Goal: Navigation & Orientation: Find specific page/section

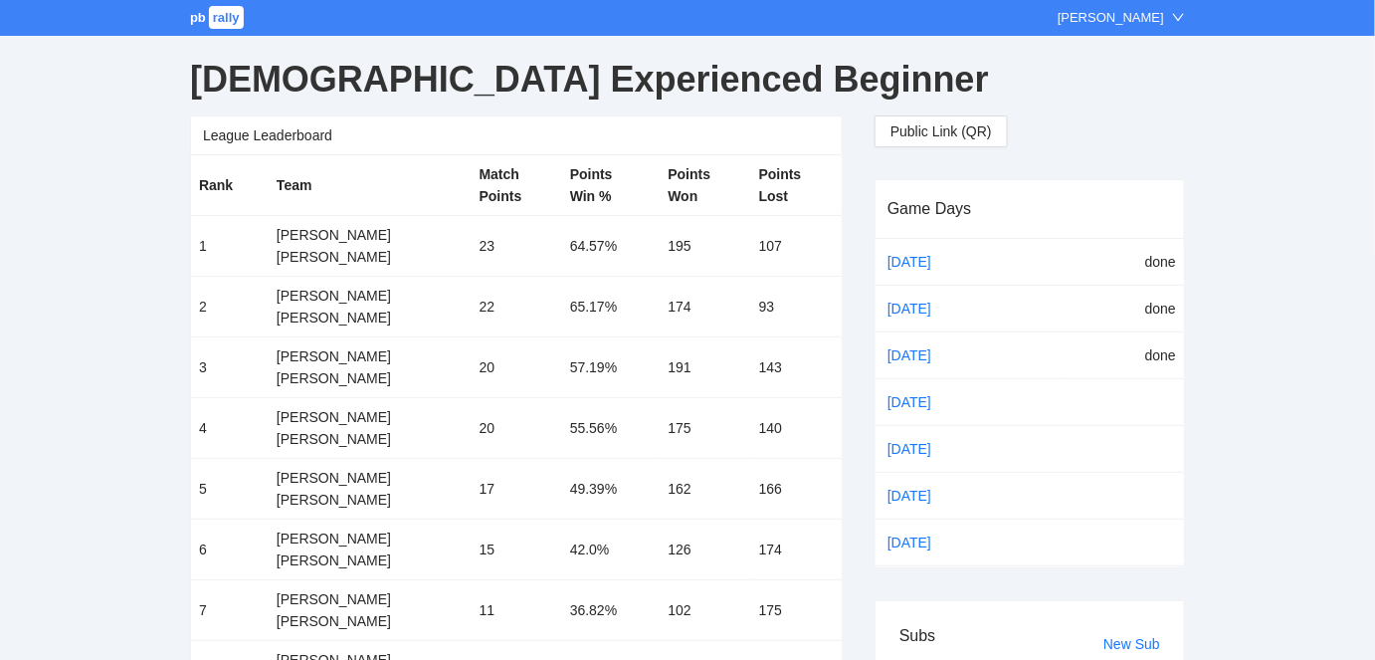
click at [201, 14] on span "pb" at bounding box center [198, 17] width 16 height 15
click at [898, 394] on link "[DATE]" at bounding box center [926, 402] width 84 height 30
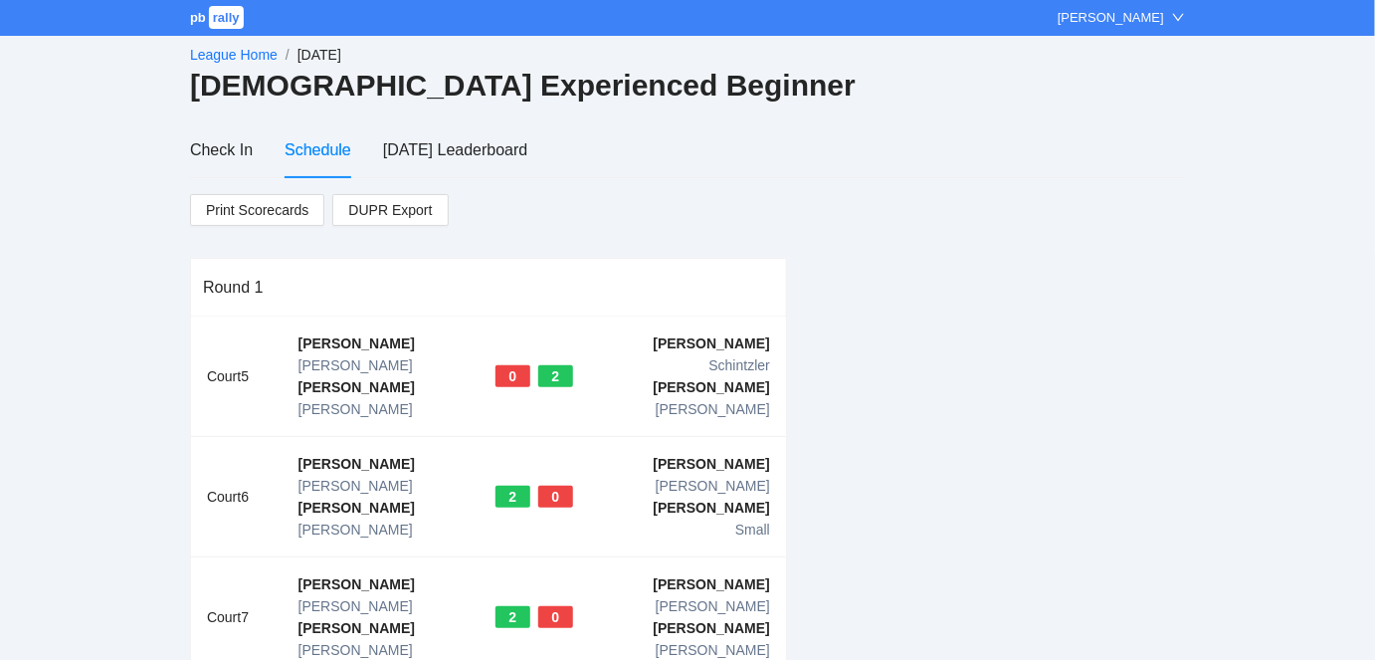
click at [217, 51] on link "League Home" at bounding box center [234, 55] width 88 height 16
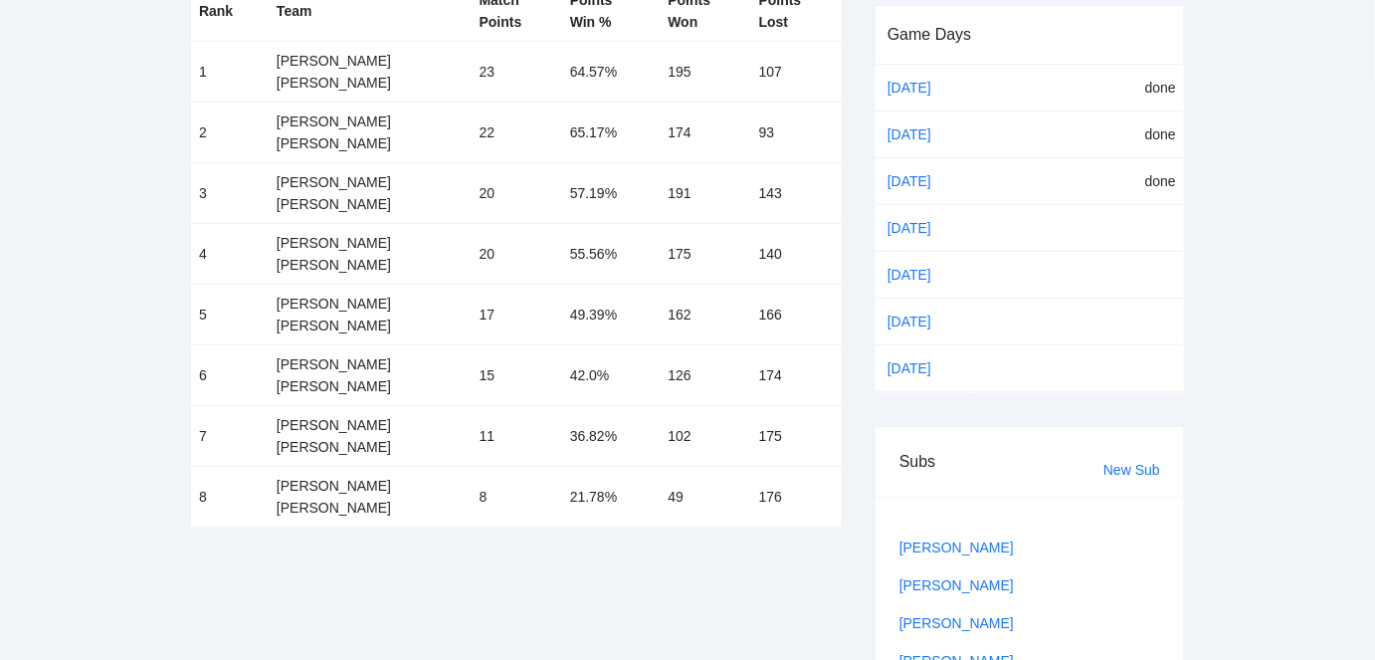
scroll to position [180, 0]
